Goal: Use online tool/utility: Utilize a website feature to perform a specific function

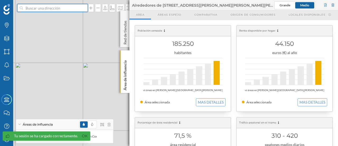
click at [60, 10] on input at bounding box center [52, 8] width 59 height 8
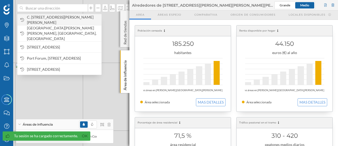
click at [61, 19] on span "C. [STREET_ADDRESS][PERSON_NAME][PERSON_NAME]" at bounding box center [63, 20] width 72 height 11
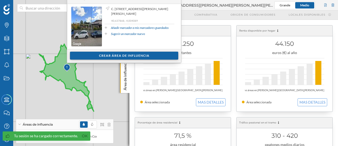
click at [113, 55] on div "Crear área de influencia" at bounding box center [124, 56] width 108 height 8
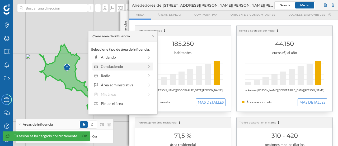
click at [112, 65] on div "Conduciendo" at bounding box center [122, 66] width 43 height 6
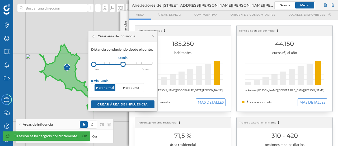
drag, startPoint x: 99, startPoint y: 64, endPoint x: 123, endPoint y: 64, distance: 23.8
click at [123, 64] on div at bounding box center [123, 64] width 5 height 5
click at [125, 104] on div "Crear área de influencia" at bounding box center [122, 104] width 63 height 8
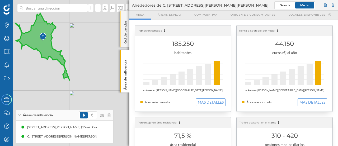
click at [125, 16] on div "Red de tiendas" at bounding box center [124, 29] width 9 height 36
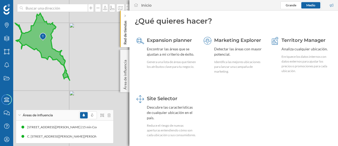
click at [125, 16] on icon at bounding box center [125, 16] width 2 height 3
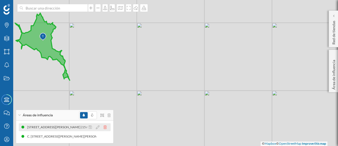
click at [106, 127] on icon at bounding box center [105, 127] width 3 height 4
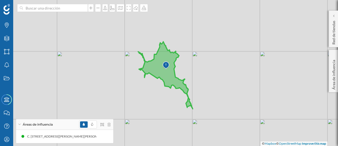
drag, startPoint x: 92, startPoint y: 62, endPoint x: 216, endPoint y: 90, distance: 126.5
click at [216, 90] on div "© Mapbox © OpenStreetMap Improve this map" at bounding box center [169, 73] width 338 height 146
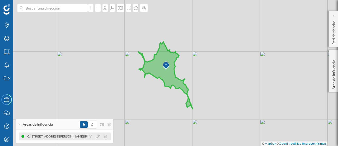
drag, startPoint x: 62, startPoint y: 136, endPoint x: 39, endPoint y: 137, distance: 23.0
click at [39, 137] on div "C. [STREET_ADDRESS][PERSON_NAME][PERSON_NAME], [GEOGRAPHIC_DATA] (15 min Conduc…" at bounding box center [100, 136] width 149 height 5
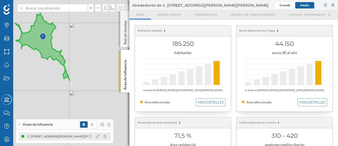
click at [98, 137] on icon at bounding box center [98, 136] width 4 height 4
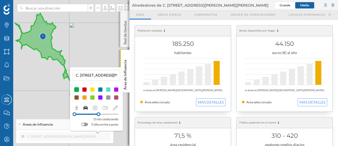
scroll to position [0, 98]
drag, startPoint x: 75, startPoint y: 75, endPoint x: 181, endPoint y: 75, distance: 106.0
click at [181, 75] on div "Marcas Capas Áreas Notificaciones Estados Academy Contacta con nosotros Centro …" at bounding box center [169, 73] width 338 height 146
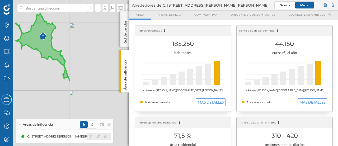
click at [99, 135] on icon at bounding box center [98, 136] width 4 height 4
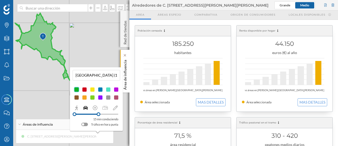
drag, startPoint x: 75, startPoint y: 75, endPoint x: 127, endPoint y: 77, distance: 51.9
click at [127, 77] on div "Marcas Capas Áreas Notificaciones Estados Academy Contacta con nosotros Centro …" at bounding box center [169, 73] width 338 height 146
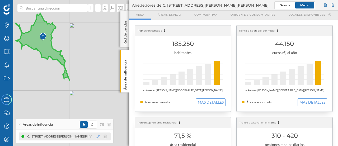
click at [99, 136] on icon at bounding box center [98, 136] width 4 height 4
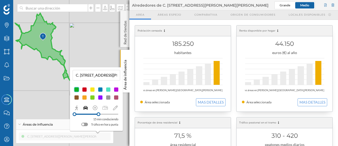
click at [88, 75] on input "C. [STREET_ADDRESS][PERSON_NAME][PERSON_NAME], [GEOGRAPHIC_DATA] (15 min Conduc…" at bounding box center [96, 75] width 44 height 8
drag, startPoint x: 75, startPoint y: 75, endPoint x: 117, endPoint y: 75, distance: 41.8
click at [117, 75] on input "C. [STREET_ADDRESS][PERSON_NAME][PERSON_NAME], [GEOGRAPHIC_DATA] (15 min Conduc…" at bounding box center [96, 75] width 44 height 8
click at [126, 18] on div "Red de tiendas" at bounding box center [124, 29] width 9 height 36
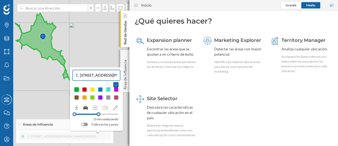
click at [125, 16] on icon at bounding box center [125, 16] width 1 height 2
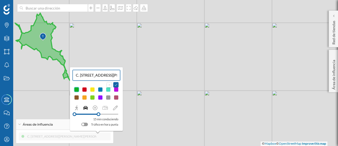
click at [132, 107] on div "© Mapbox © OpenStreetMap Improve this map" at bounding box center [169, 73] width 338 height 146
